Goal: Task Accomplishment & Management: Use online tool/utility

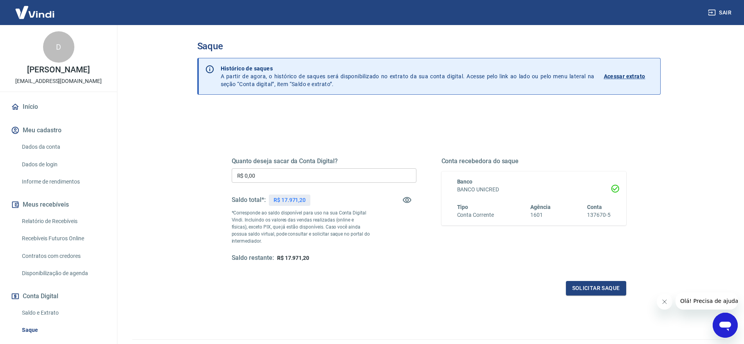
click at [275, 173] on input "R$ 0,00" at bounding box center [324, 175] width 185 height 14
type input "R$ 17.971,20"
click at [597, 290] on button "Solicitar saque" at bounding box center [596, 288] width 60 height 14
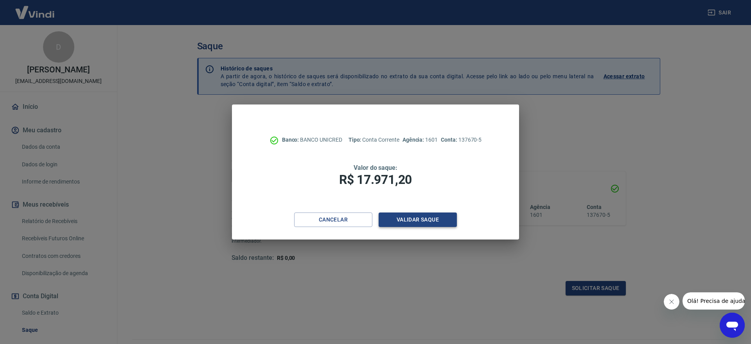
click at [420, 221] on button "Validar saque" at bounding box center [418, 219] width 78 height 14
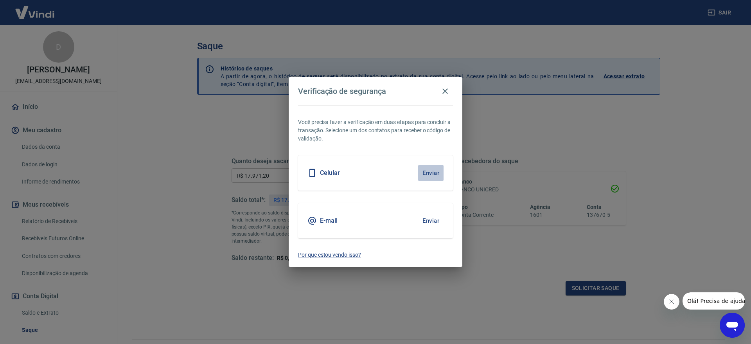
click at [436, 176] on button "Enviar" at bounding box center [430, 173] width 25 height 16
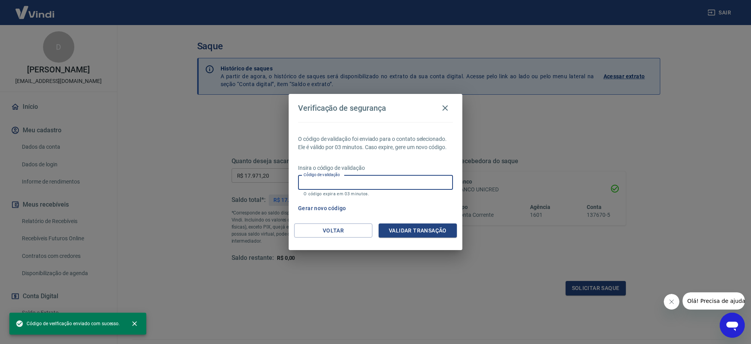
click at [399, 177] on input "Código de validação" at bounding box center [375, 182] width 155 height 14
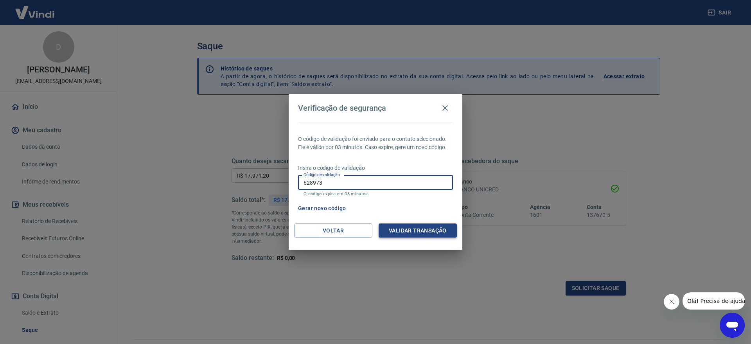
type input "628973"
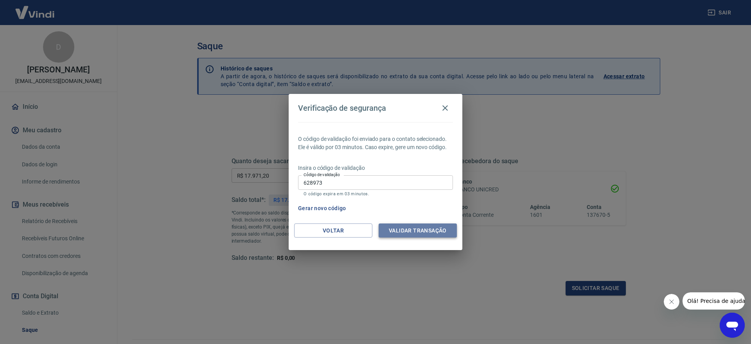
click at [436, 234] on button "Validar transação" at bounding box center [418, 230] width 78 height 14
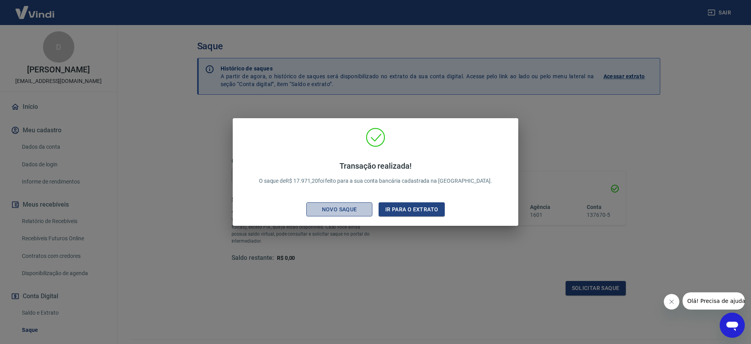
click at [355, 212] on div "Novo saque" at bounding box center [340, 210] width 54 height 10
